Goal: Communication & Community: Answer question/provide support

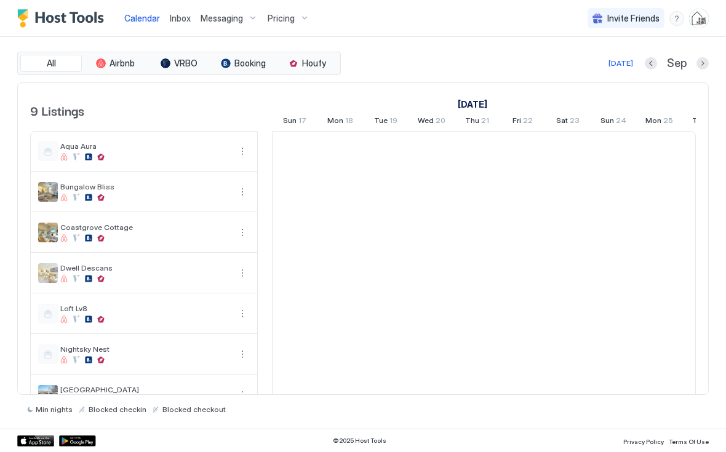
scroll to position [0, 684]
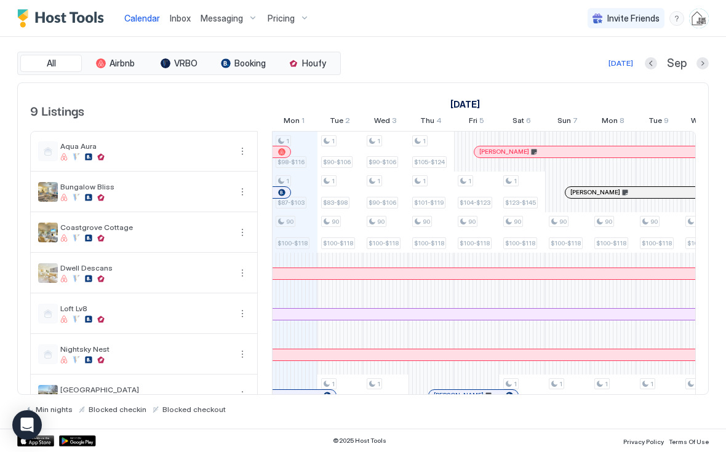
click at [181, 16] on span "Inbox" at bounding box center [180, 18] width 21 height 10
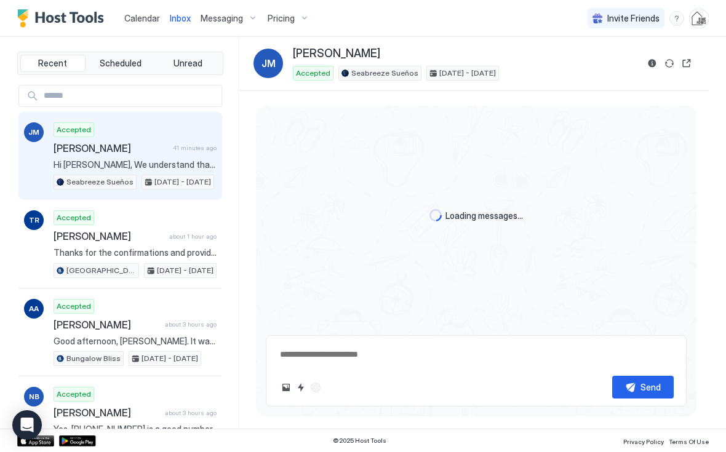
scroll to position [926, 0]
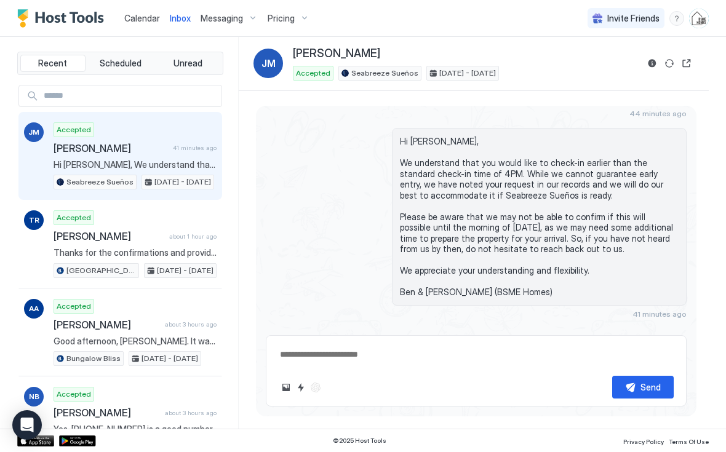
type textarea "*"
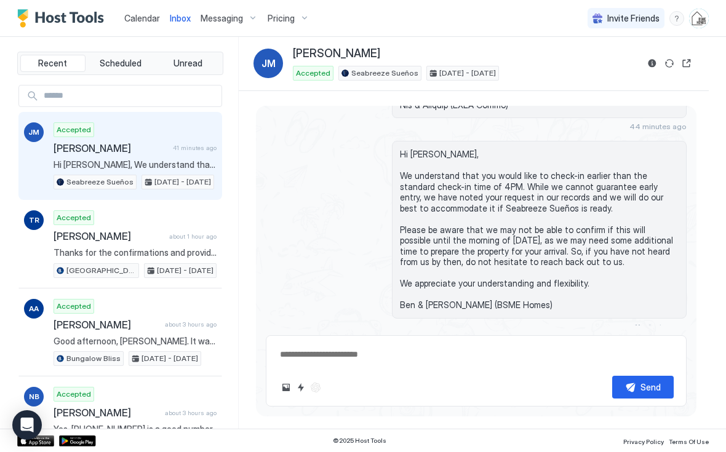
click at [147, 19] on span "Calendar" at bounding box center [142, 18] width 36 height 10
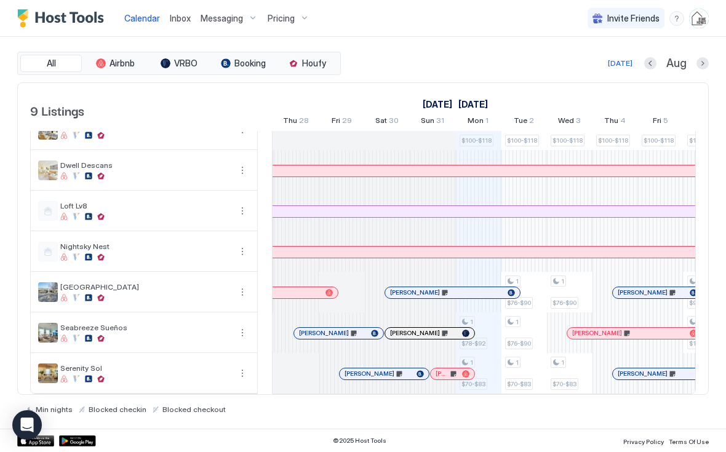
scroll to position [0, 500]
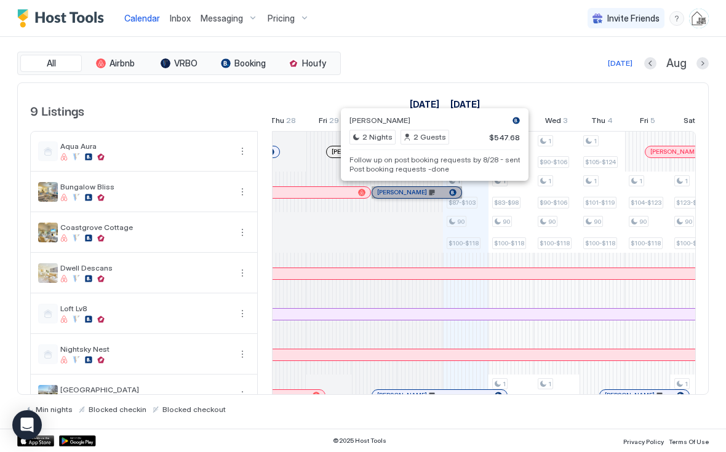
click at [434, 187] on div "[PERSON_NAME]" at bounding box center [416, 192] width 89 height 11
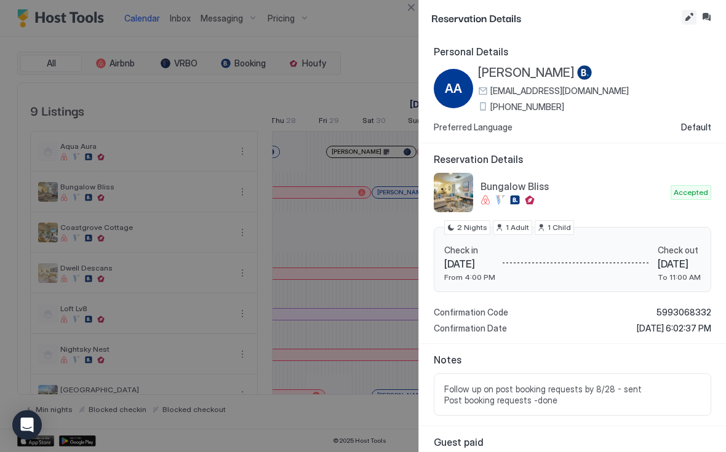
click at [687, 18] on button "Edit reservation" at bounding box center [689, 17] width 15 height 15
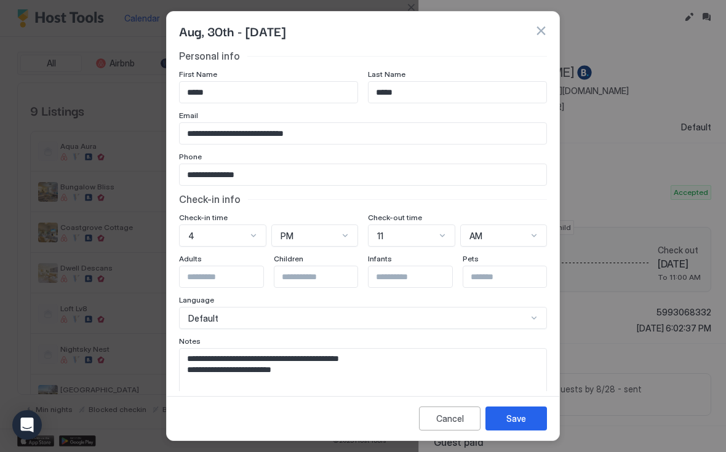
click at [386, 373] on textarea "**********" at bounding box center [363, 379] width 367 height 60
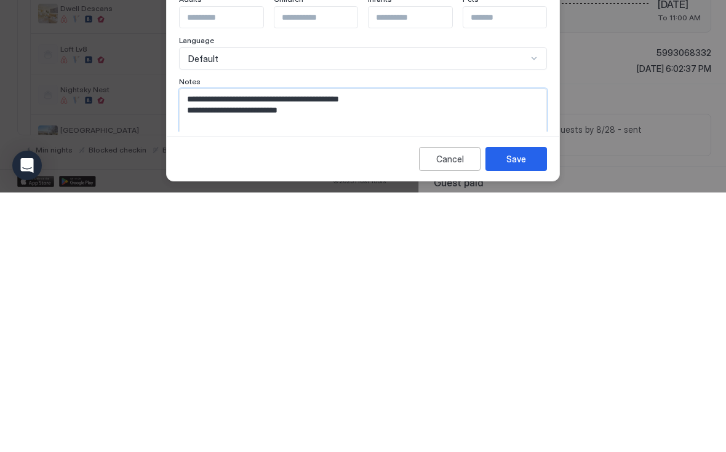
paste textarea "**********"
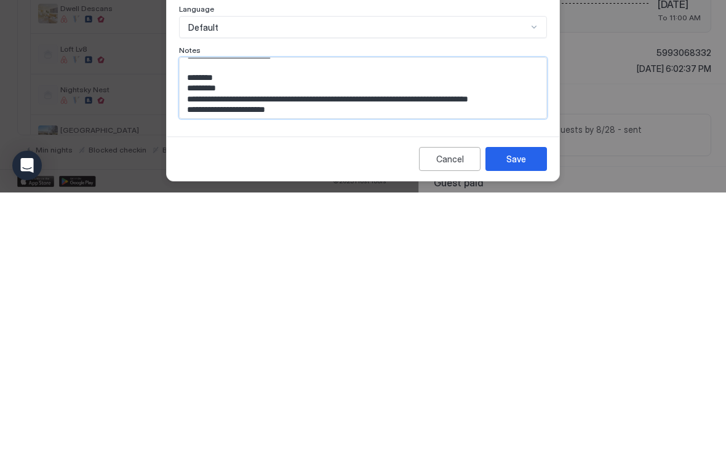
type textarea "**********"
click at [528, 407] on button "Save" at bounding box center [517, 419] width 62 height 24
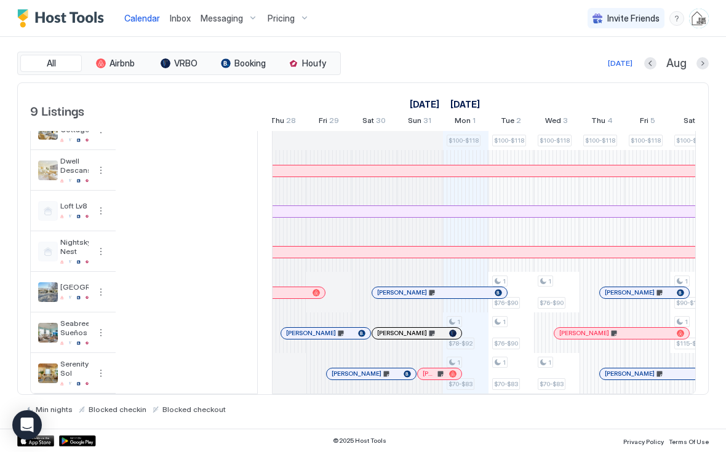
scroll to position [103, 0]
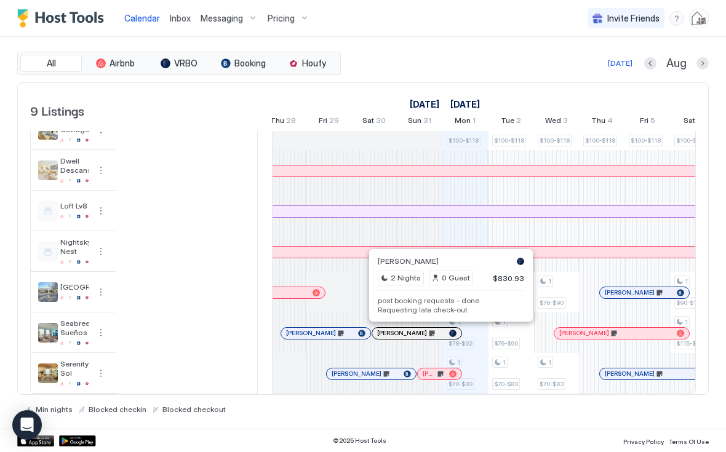
click at [465, 306] on pre "post booking requests - done Requesting late check-out" at bounding box center [451, 305] width 147 height 18
click at [455, 306] on pre "post booking requests - done Requesting late check-out" at bounding box center [451, 305] width 147 height 18
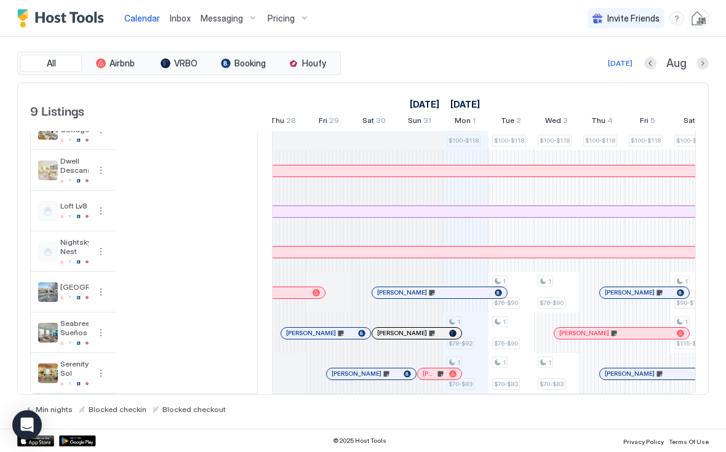
click at [443, 333] on div at bounding box center [443, 334] width 10 height 10
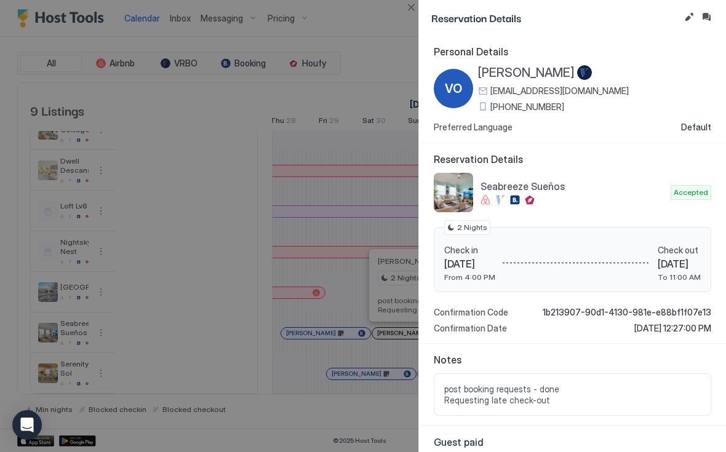
click at [706, 20] on button "Inbox" at bounding box center [706, 17] width 15 height 15
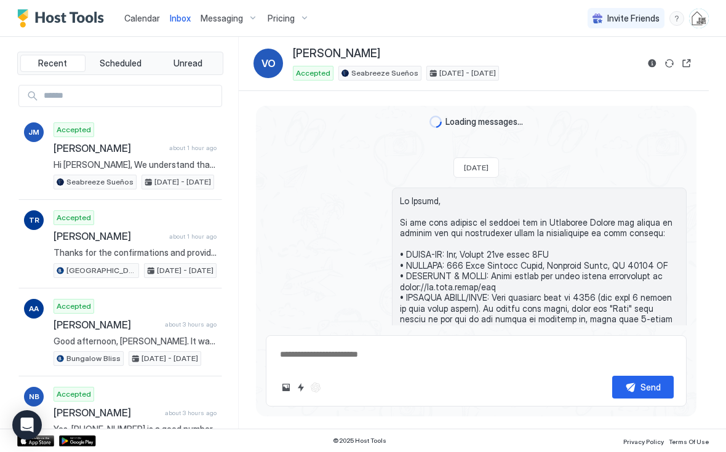
scroll to position [2011, 0]
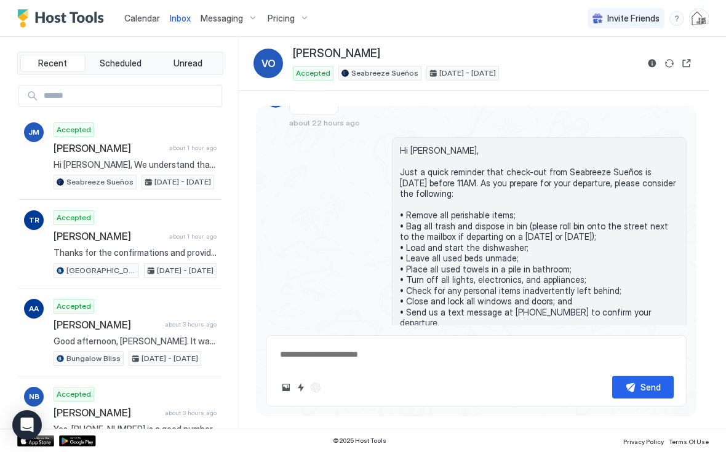
type textarea "*"
click at [138, 18] on span "Calendar" at bounding box center [142, 18] width 36 height 10
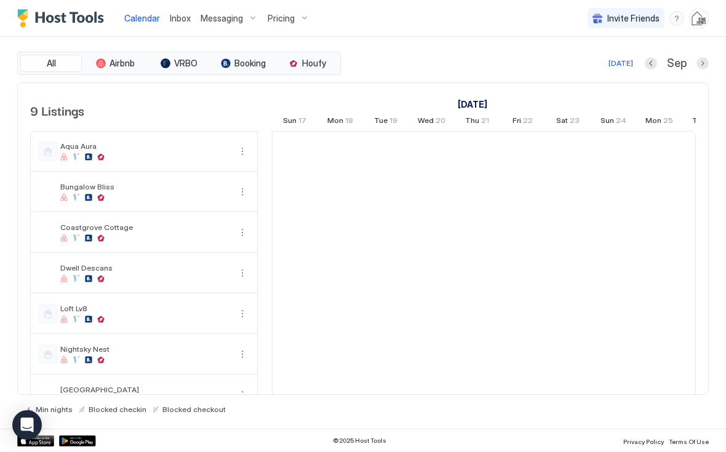
scroll to position [0, 684]
